Goal: Information Seeking & Learning: Understand process/instructions

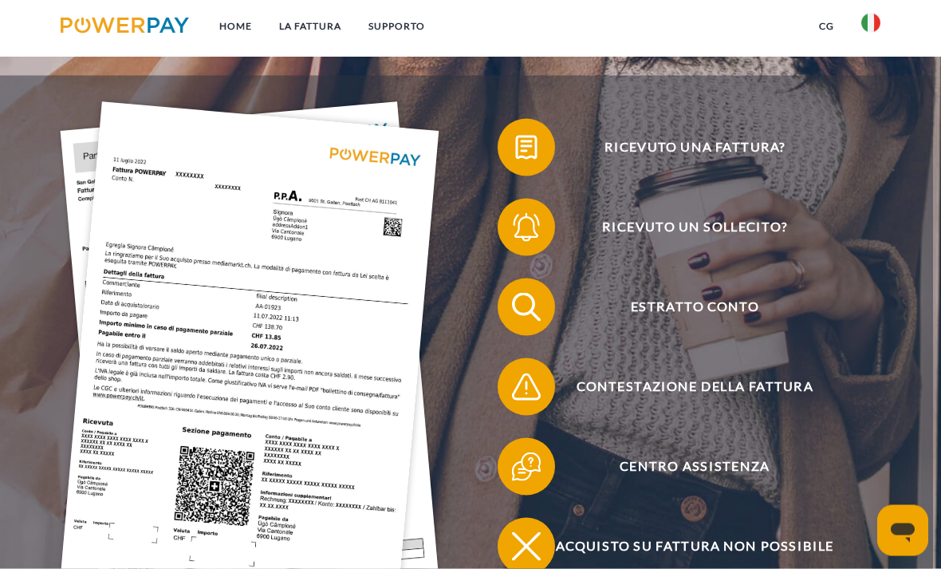
scroll to position [223, 0]
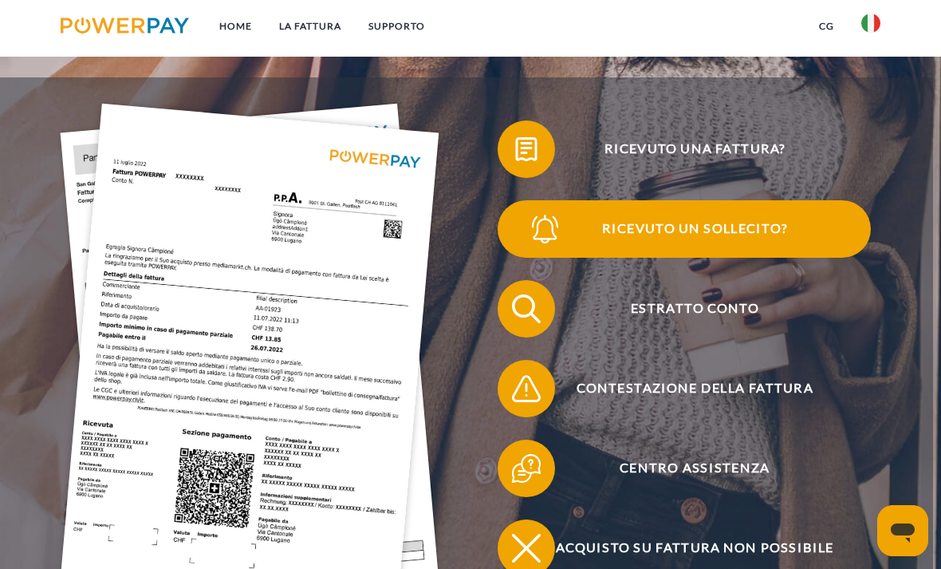
click at [652, 244] on span "Ricevuto un sollecito?" at bounding box center [694, 228] width 352 height 57
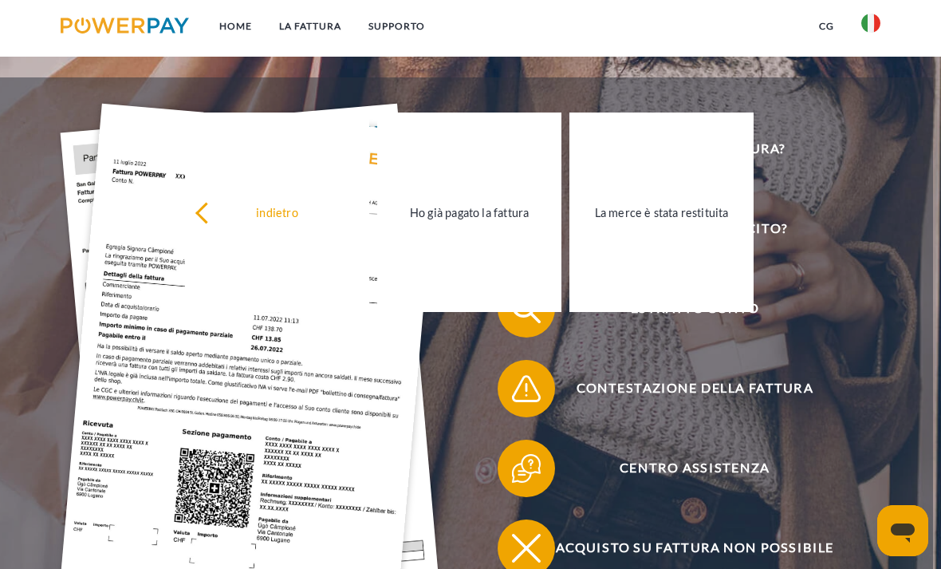
click at [397, 96] on div "Ricevuto una fattura? Ricevuto un sollecito? Estratto conto indietro" at bounding box center [466, 348] width 933 height 542
click at [369, 86] on div "Ricevuto una fattura? Ricevuto un sollecito? Estratto conto indietro" at bounding box center [466, 348] width 933 height 542
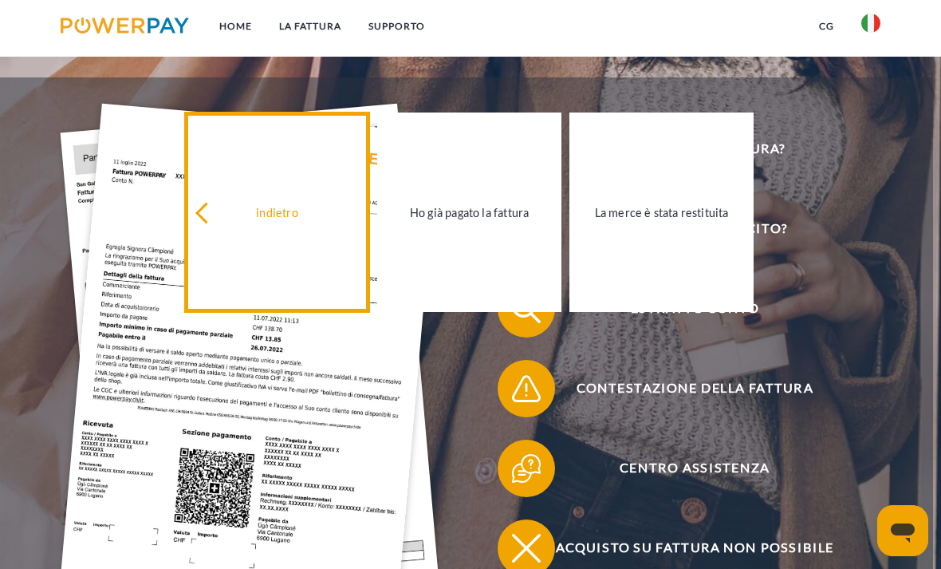
click at [208, 270] on link "indietro" at bounding box center [277, 211] width 184 height 199
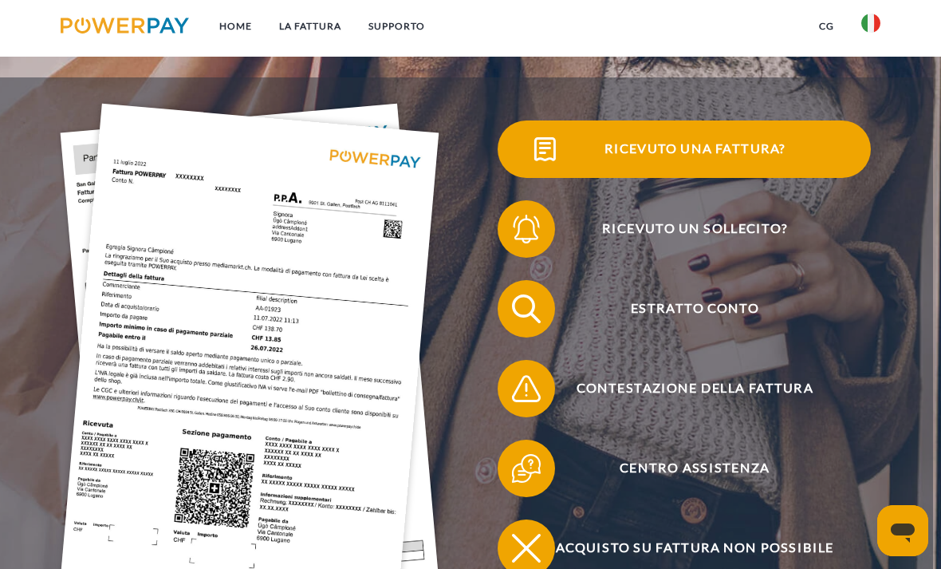
click at [532, 152] on img at bounding box center [544, 150] width 36 height 36
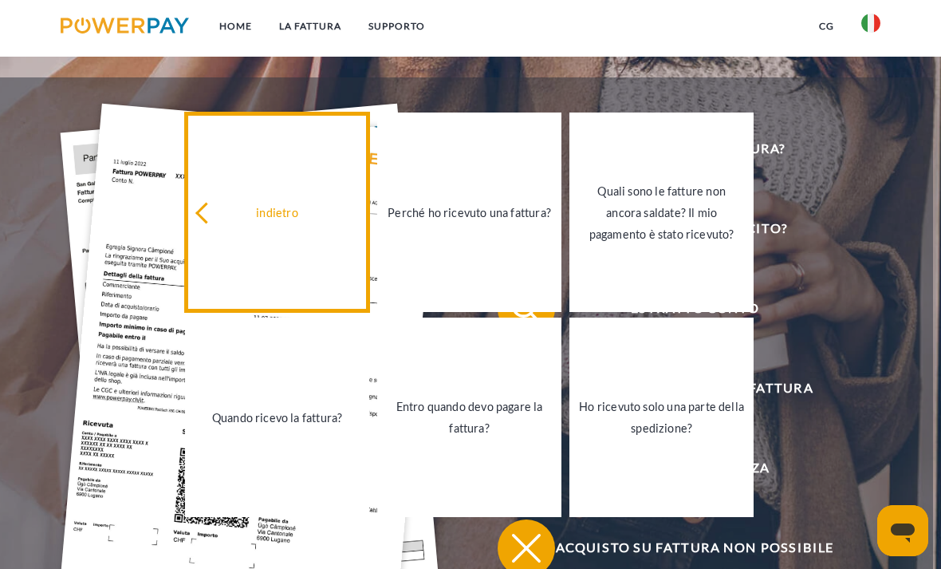
click at [203, 221] on icon at bounding box center [206, 214] width 22 height 22
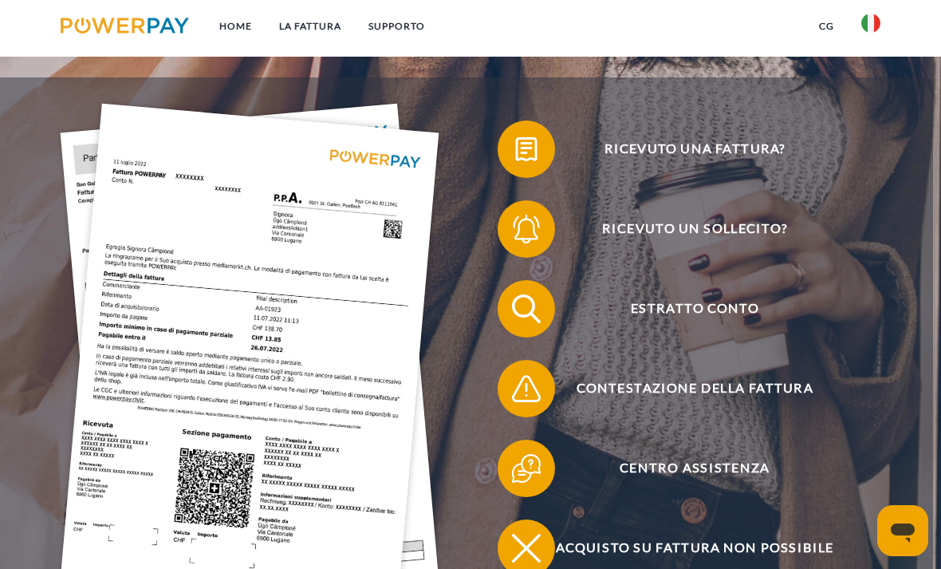
click at [632, 159] on span "Ricevuto una fattura?" at bounding box center [694, 148] width 352 height 57
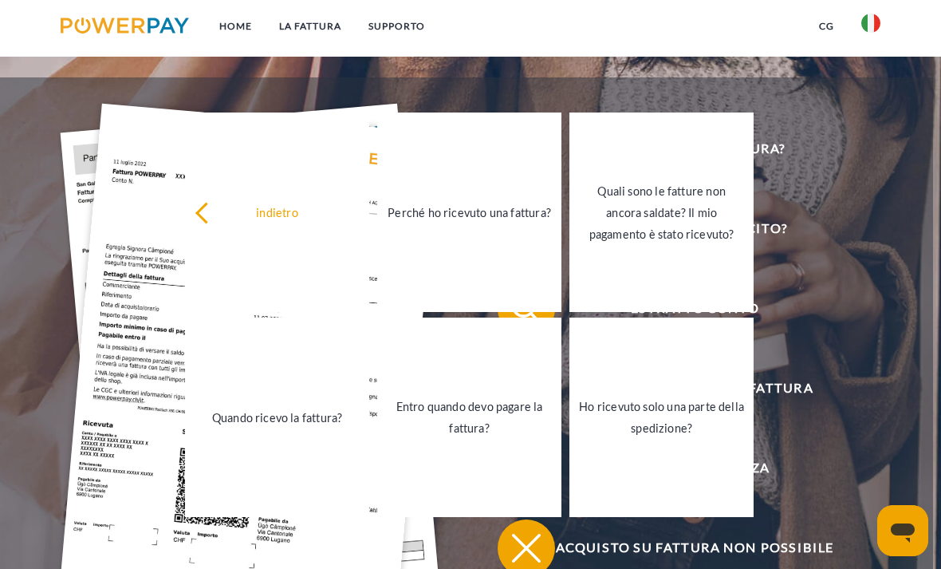
click at [157, 175] on img at bounding box center [249, 357] width 379 height 506
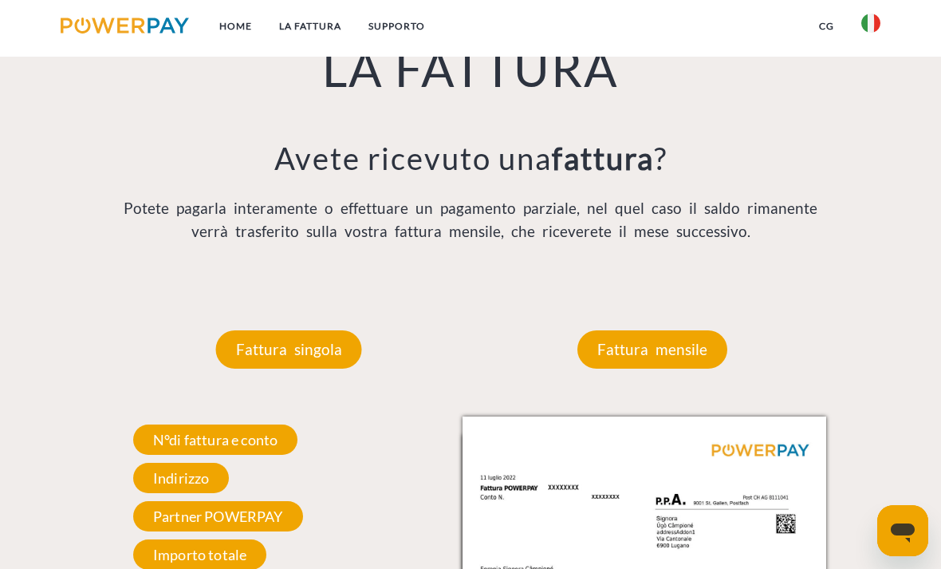
scroll to position [1033, 0]
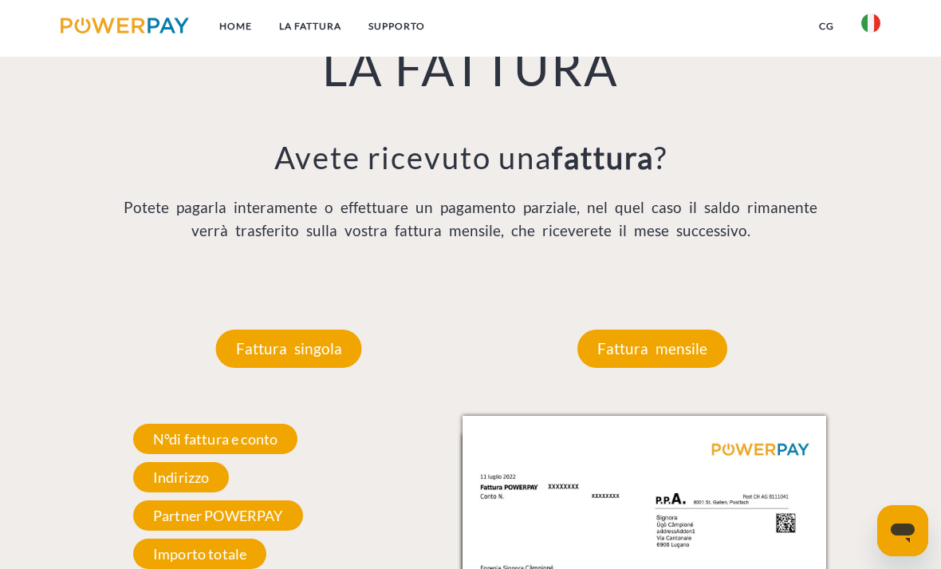
click at [128, 165] on h3 "Avete ricevuto una fattura ?" at bounding box center [470, 158] width 727 height 38
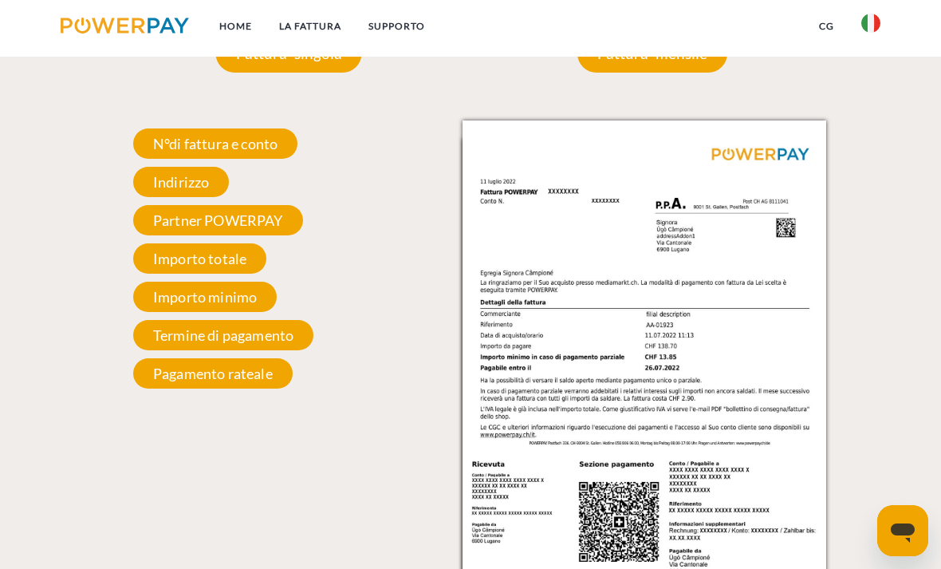
scroll to position [1325, 0]
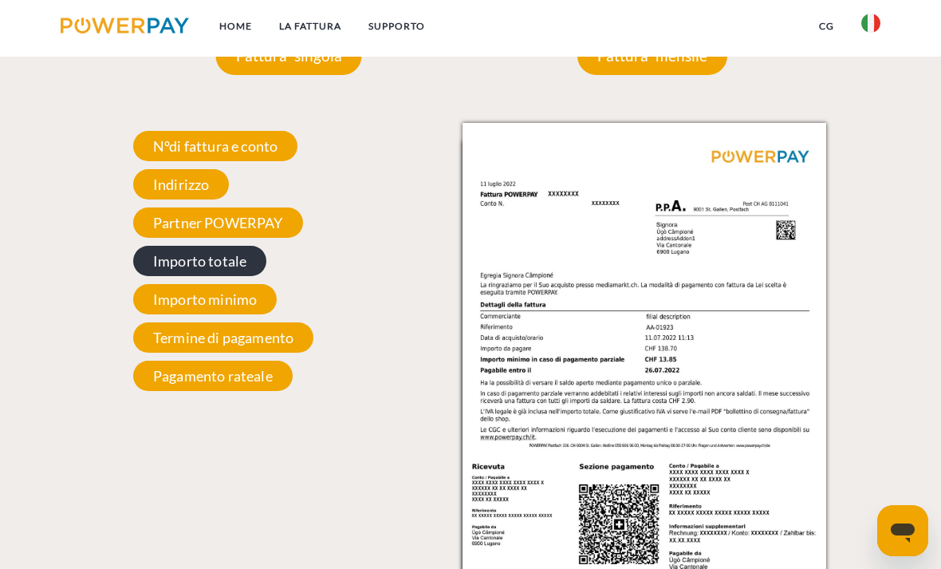
click at [187, 269] on span "Importo totale" at bounding box center [200, 261] width 134 height 30
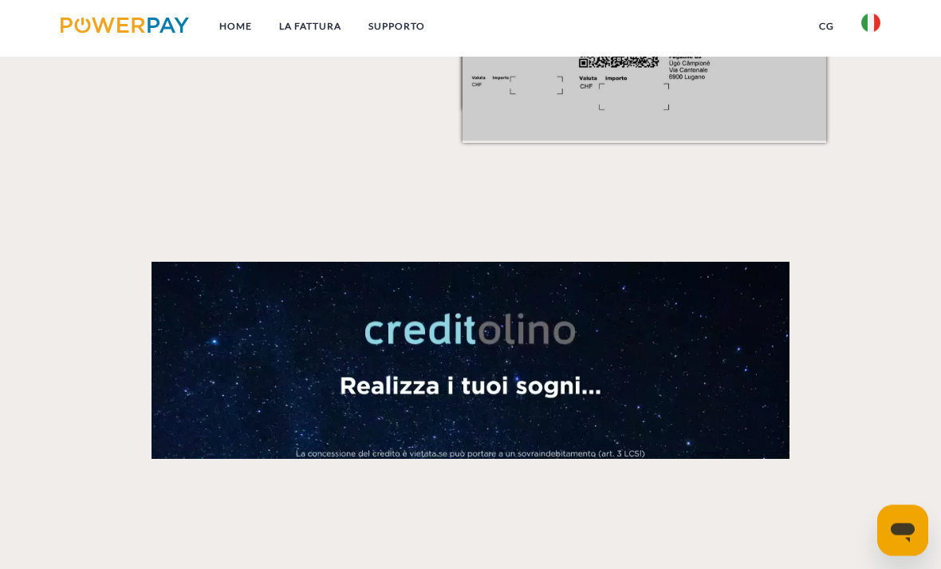
scroll to position [1823, 0]
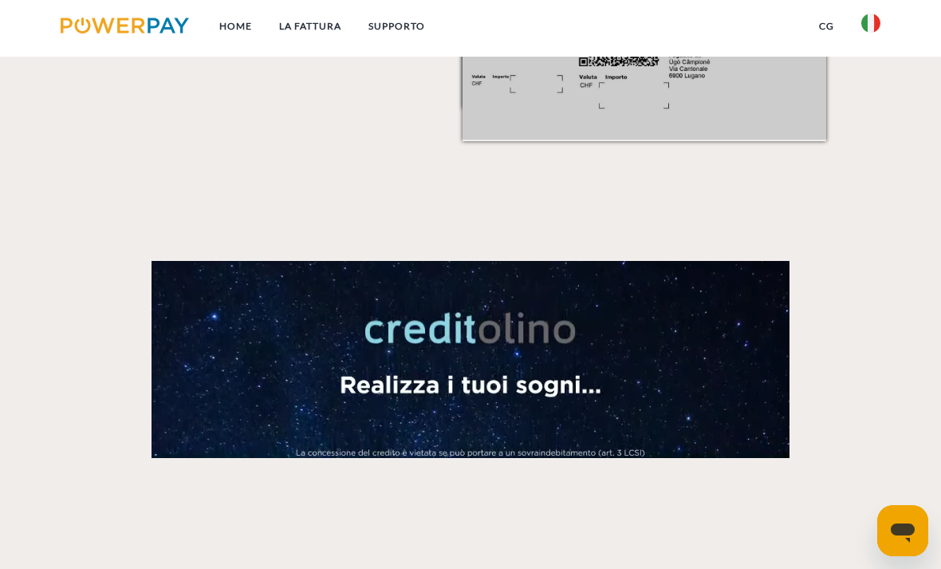
click at [380, 251] on div at bounding box center [470, 299] width 753 height 317
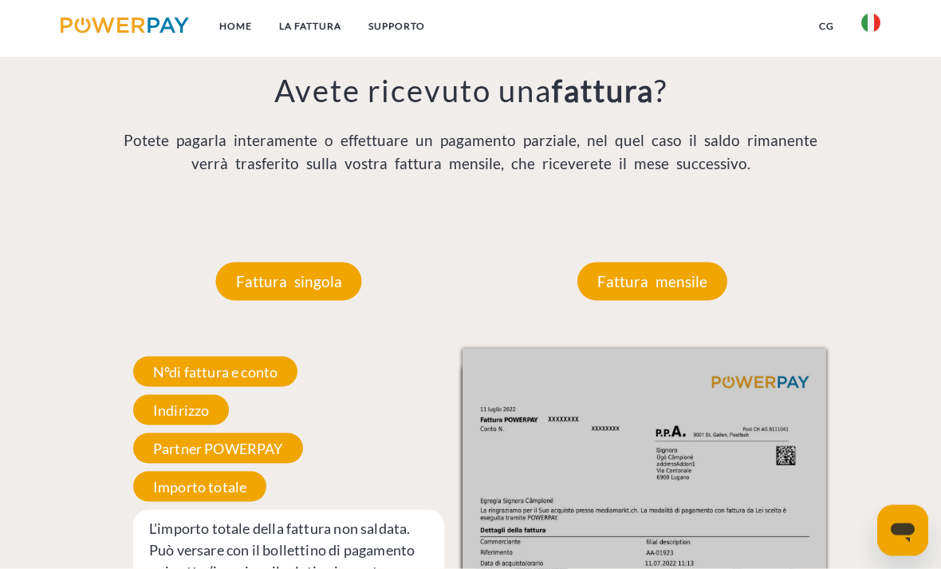
scroll to position [1099, 0]
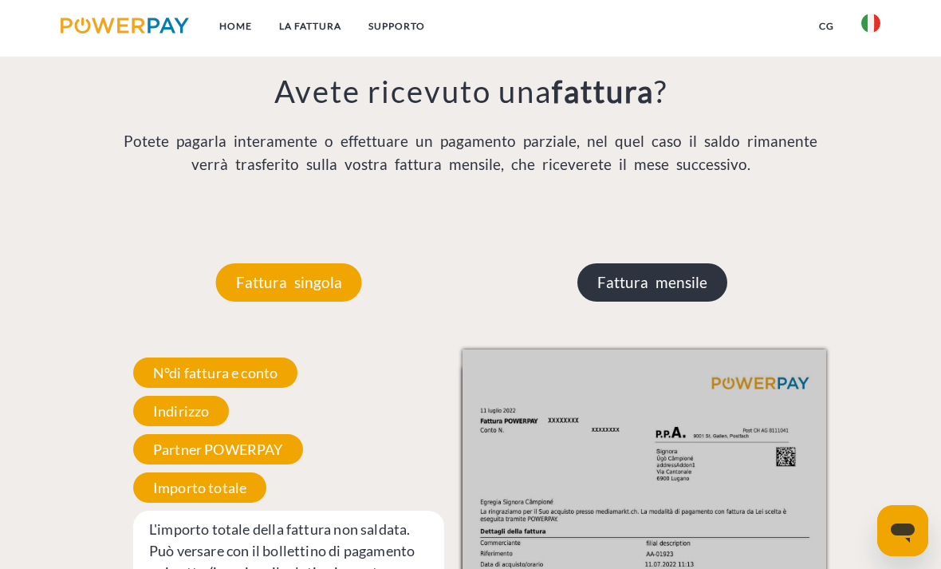
click at [635, 301] on p "Fattura mensile" at bounding box center [652, 282] width 150 height 38
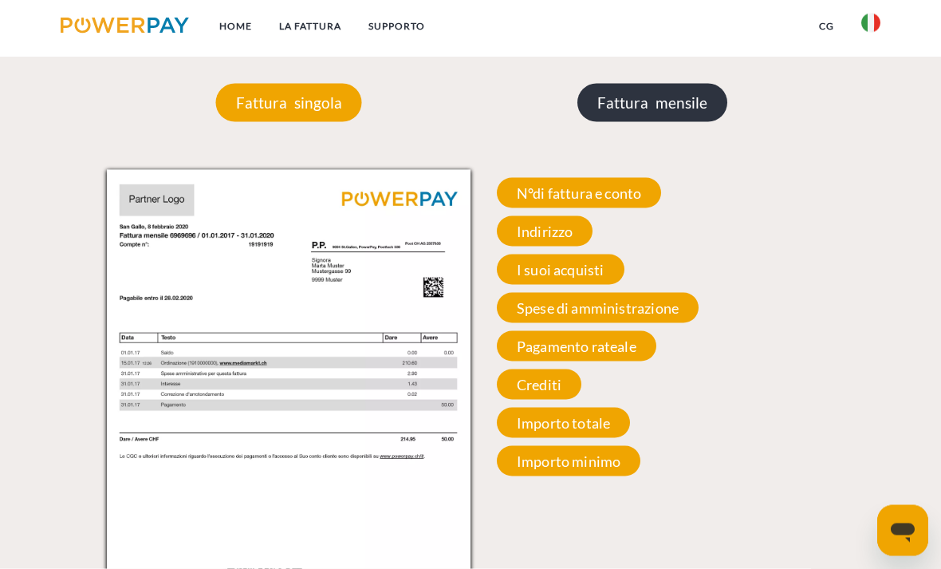
scroll to position [1279, 0]
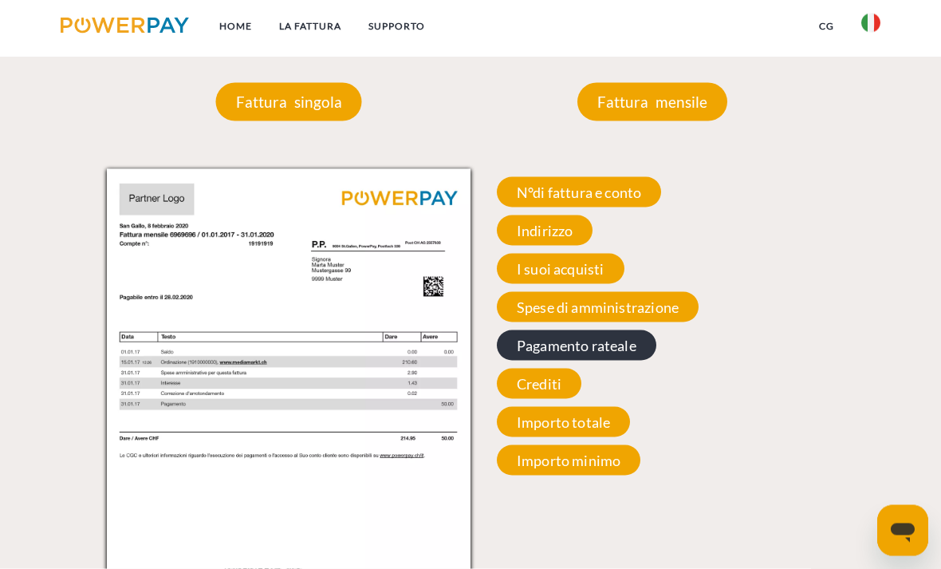
click at [534, 352] on span "Pagamento rateale" at bounding box center [577, 345] width 160 height 30
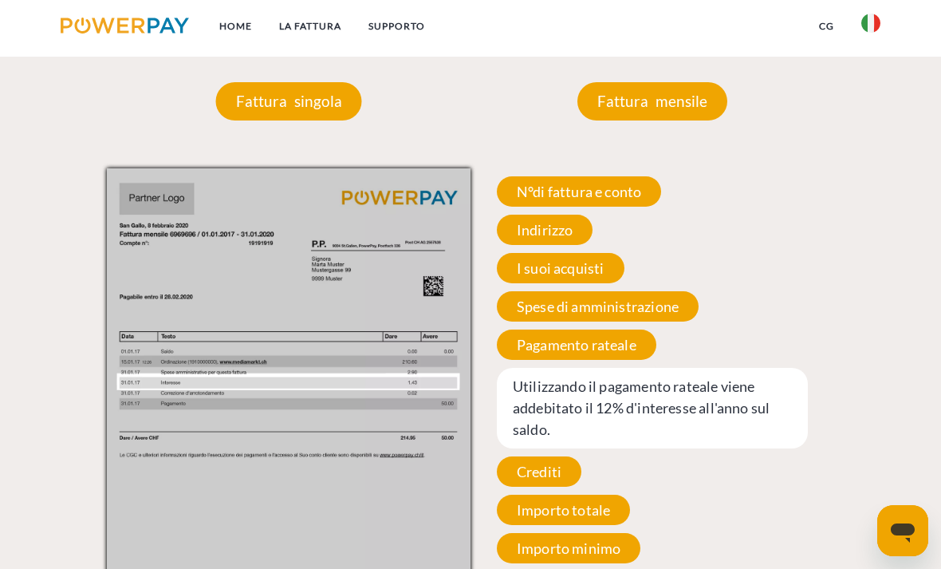
click at [903, 520] on icon "Apri finestra di messaggistica" at bounding box center [902, 530] width 29 height 29
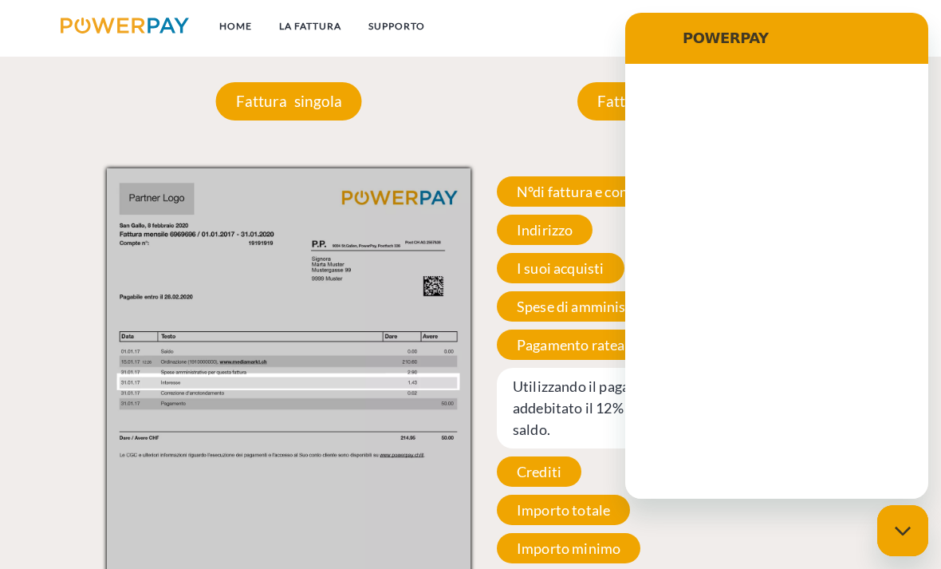
scroll to position [0, 0]
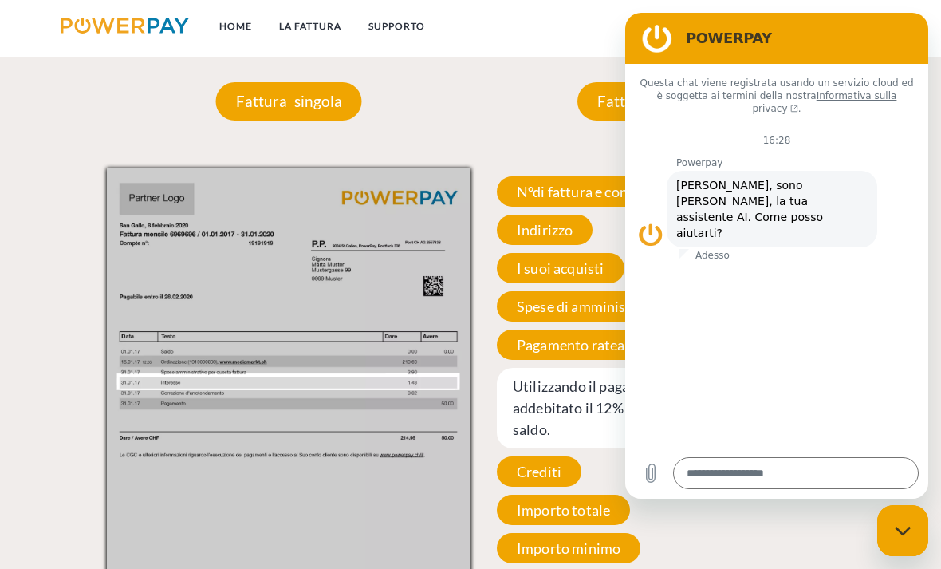
click at [489, 101] on div "Fattura mensile Fattura mensile N°di fattura e conto Il suo numero di fattura e…" at bounding box center [653, 359] width 364 height 650
click at [911, 542] on div "Chiudi la finestra di messaggistica" at bounding box center [903, 530] width 48 height 48
type textarea "*"
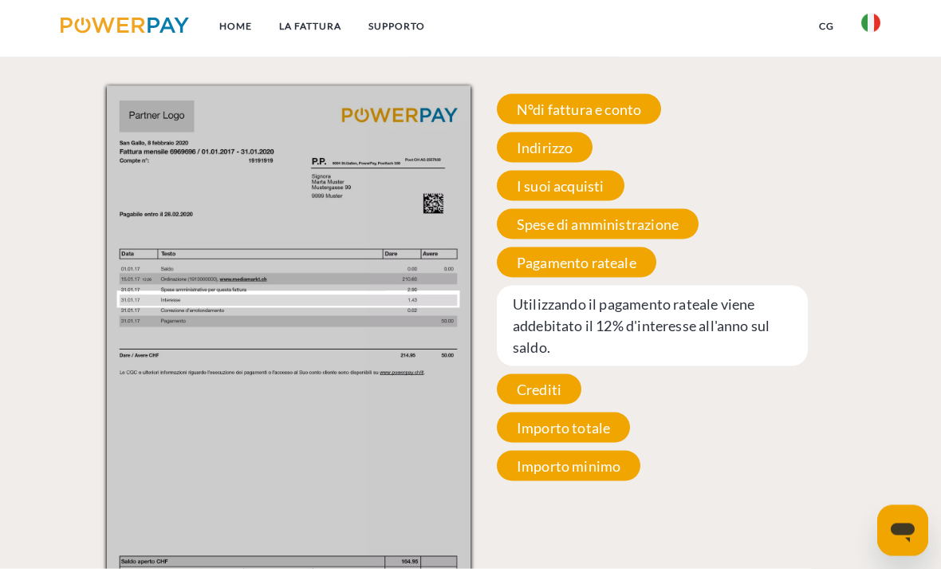
scroll to position [1367, 0]
